Goal: Task Accomplishment & Management: Use online tool/utility

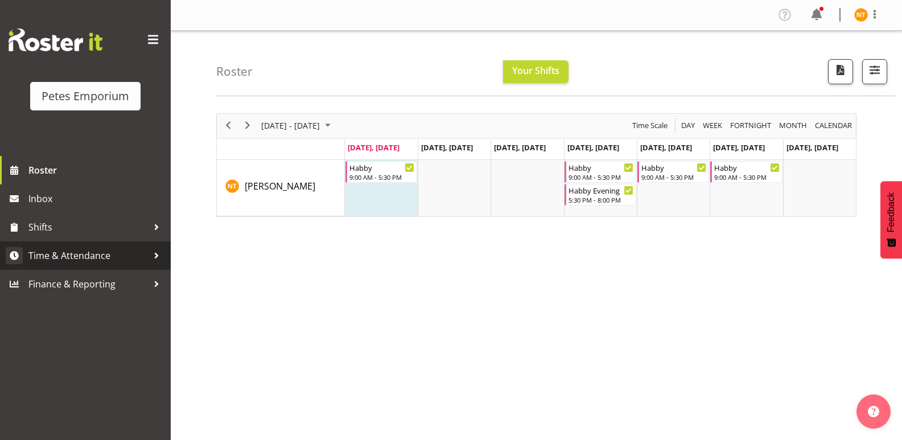
click at [60, 254] on span "Time & Attendance" at bounding box center [87, 255] width 119 height 17
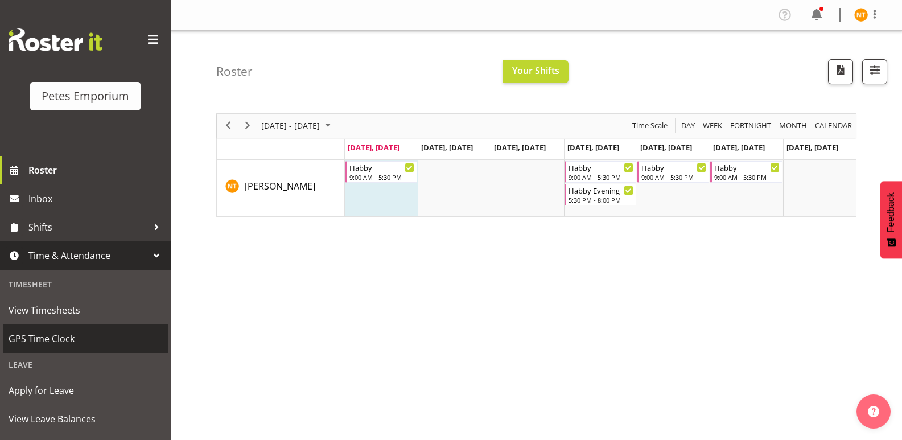
click at [40, 330] on span "GPS Time Clock" at bounding box center [86, 338] width 154 height 17
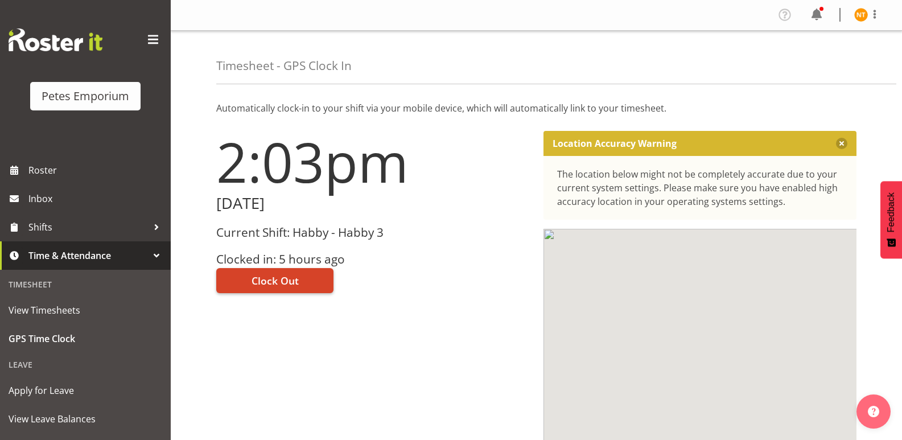
click at [276, 282] on span "Clock Out" at bounding box center [274, 280] width 47 height 15
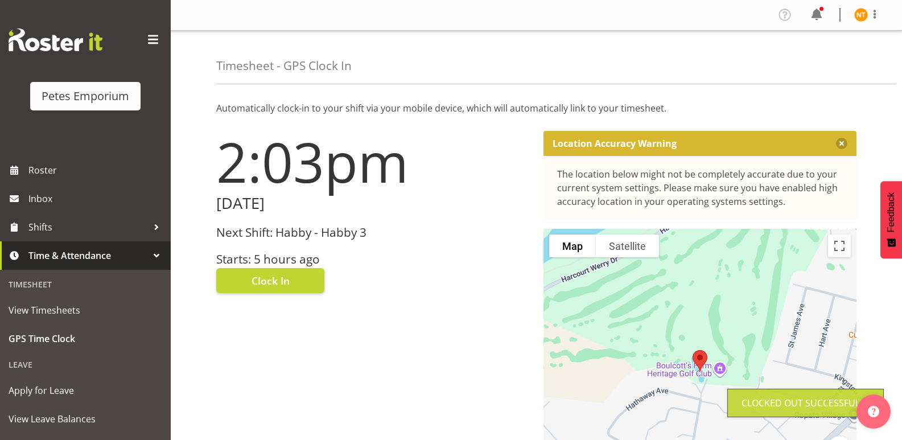
click at [859, 13] on img at bounding box center [861, 15] width 14 height 14
click at [809, 60] on link "Log Out" at bounding box center [826, 59] width 109 height 20
